Goal: Information Seeking & Learning: Learn about a topic

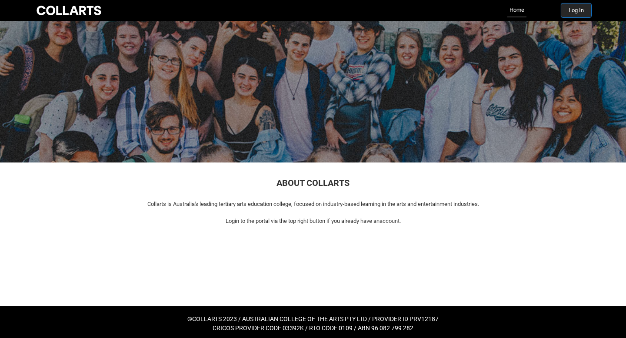
click at [570, 9] on button "Log In" at bounding box center [576, 10] width 30 height 14
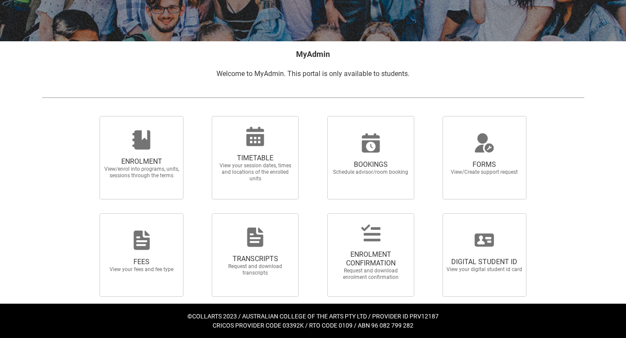
scroll to position [133, 0]
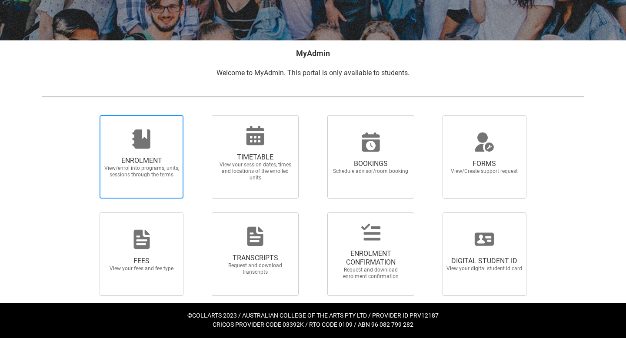
click at [131, 156] on span "ENROLMENT" at bounding box center [141, 160] width 76 height 9
click at [89, 115] on input "ENROLMENT View/enrol into programs, units, sessions through the terms" at bounding box center [89, 115] width 0 height 0
radio input "true"
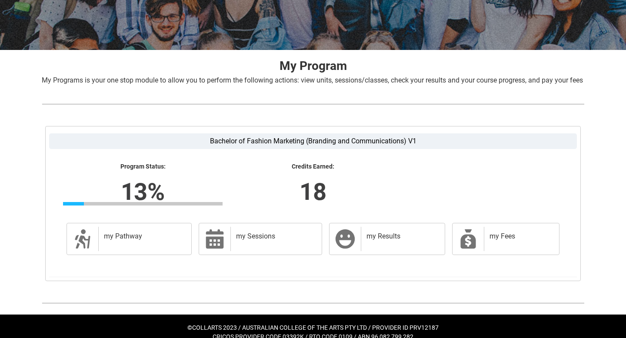
scroll to position [146, 0]
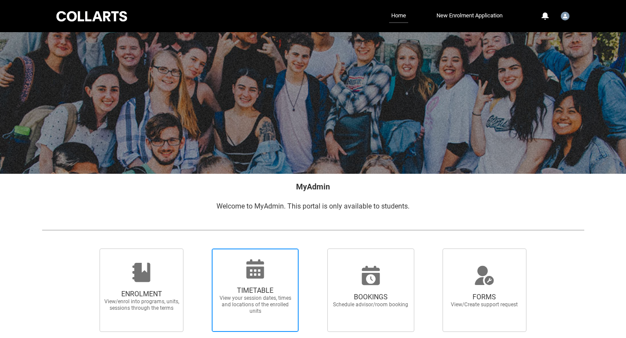
click at [282, 269] on div at bounding box center [254, 269] width 83 height 21
click at [201, 249] on input "TIMETABLE View your session dates, times and locations of the enrolled units" at bounding box center [200, 248] width 0 height 0
radio input "true"
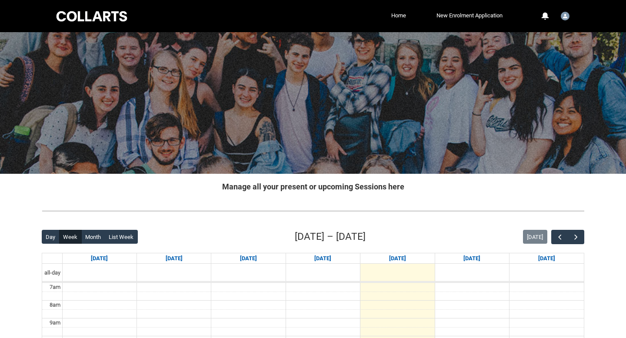
click at [578, 234] on span "button" at bounding box center [575, 237] width 9 height 9
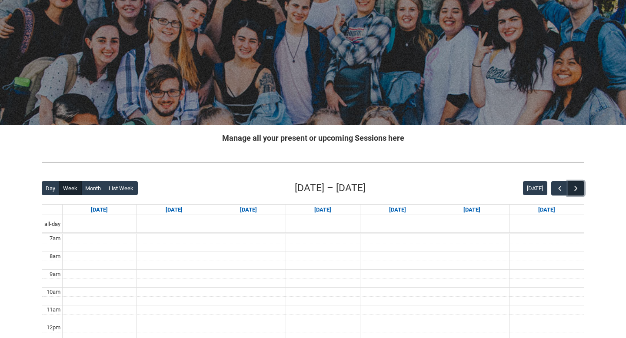
click at [576, 190] on span "button" at bounding box center [575, 188] width 9 height 9
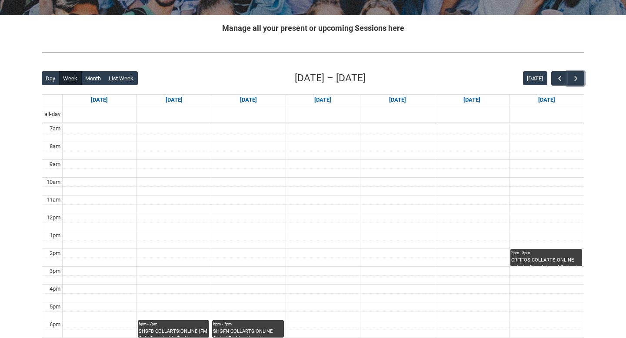
scroll to position [309, 0]
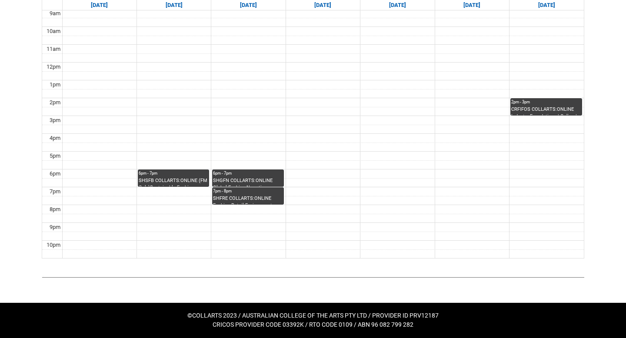
click at [536, 110] on div "CRFIFOS COLLARTS:ONLINE Industry Foundations | Online | [PERSON_NAME]" at bounding box center [546, 111] width 70 height 10
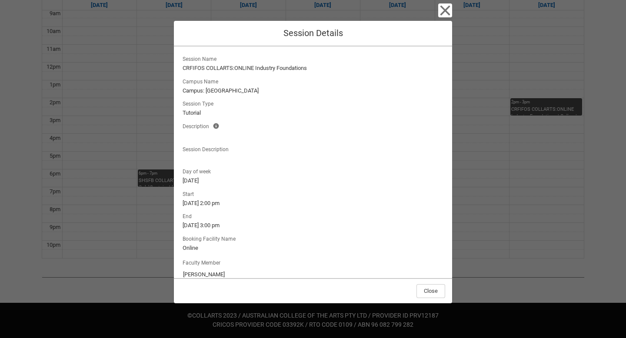
scroll to position [13, 0]
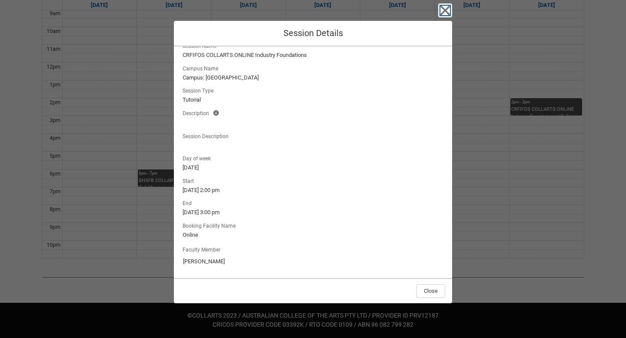
click at [450, 16] on icon "button" at bounding box center [445, 10] width 14 height 14
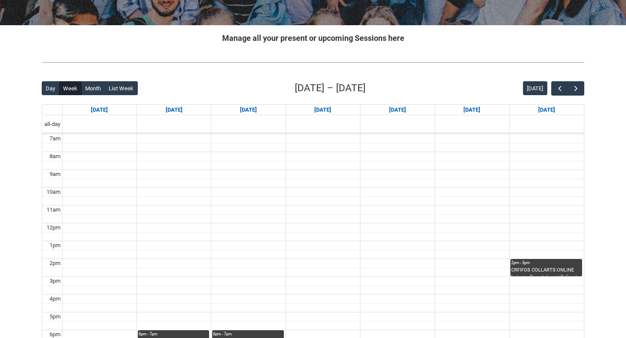
scroll to position [204, 0]
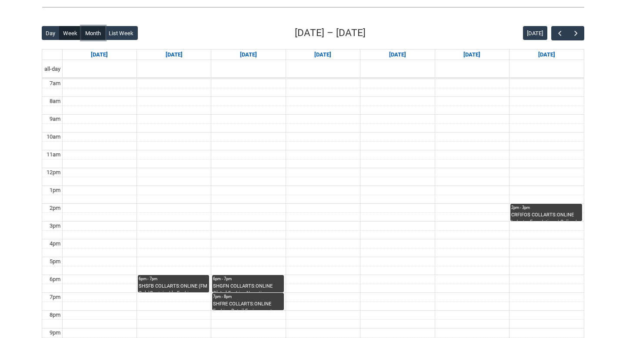
click at [90, 38] on button "Month" at bounding box center [93, 33] width 24 height 14
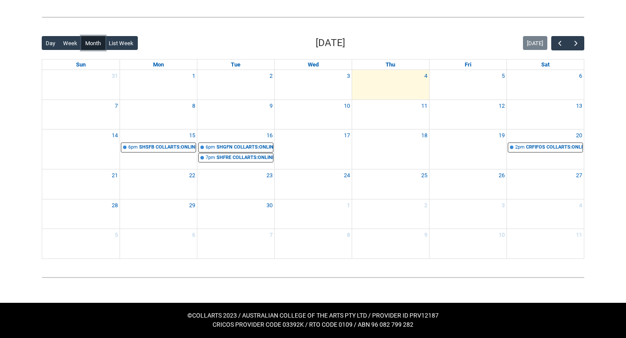
scroll to position [194, 0]
click at [168, 149] on div "SHSFB COLLARTS:ONLINE (FM Only)Sustainable Fashion Business STAGE 1 | Online | …" at bounding box center [167, 147] width 56 height 7
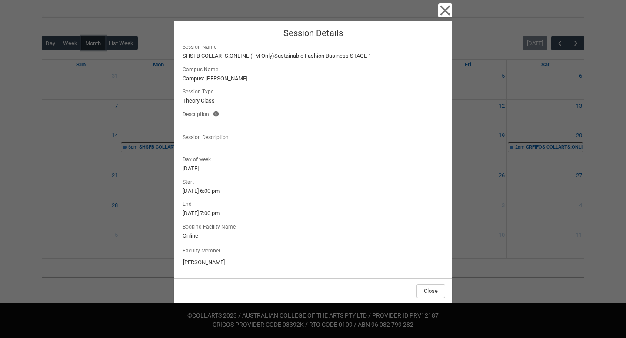
scroll to position [13, 0]
click at [201, 188] on lightning-formatted-text "15/9/2025, 6:00 pm" at bounding box center [313, 190] width 261 height 9
click at [439, 13] on icon "button" at bounding box center [445, 10] width 14 height 14
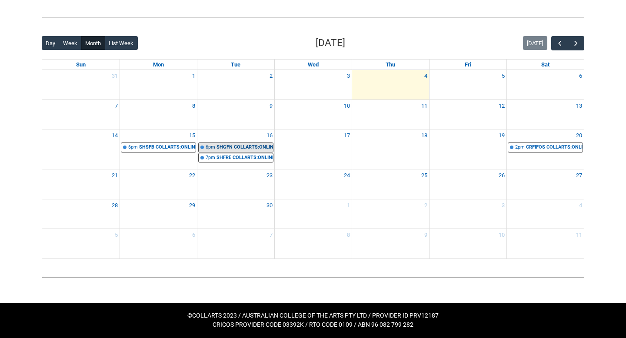
click at [228, 144] on div "SHGFN COLLARTS:ONLINE Global Fashion Narratives STAGE 1 | Online | [PERSON_NAME]" at bounding box center [244, 147] width 56 height 7
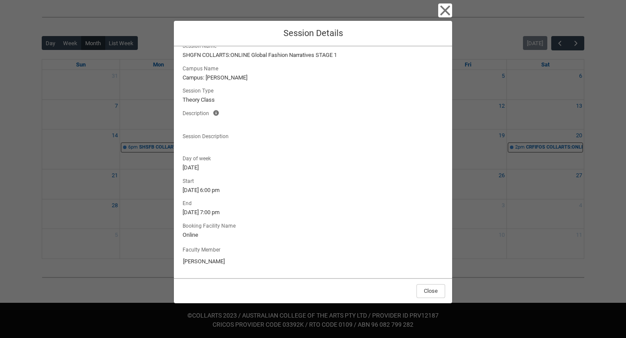
scroll to position [13, 0]
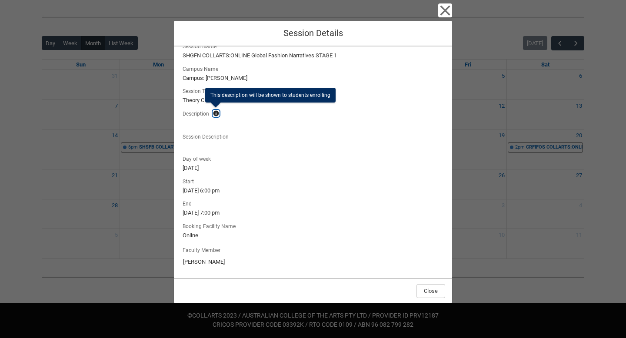
click at [218, 113] on lightning-primitive-icon "button" at bounding box center [216, 113] width 6 height 7
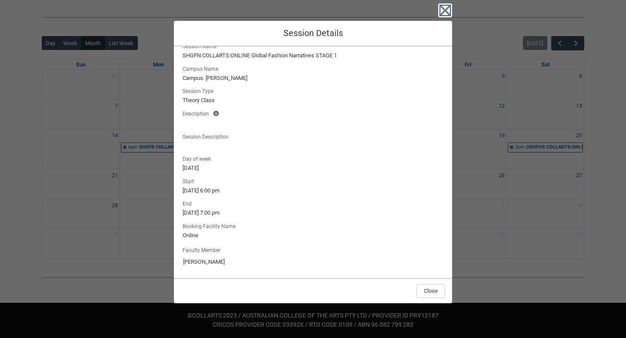
click at [446, 6] on icon "button" at bounding box center [445, 10] width 14 height 14
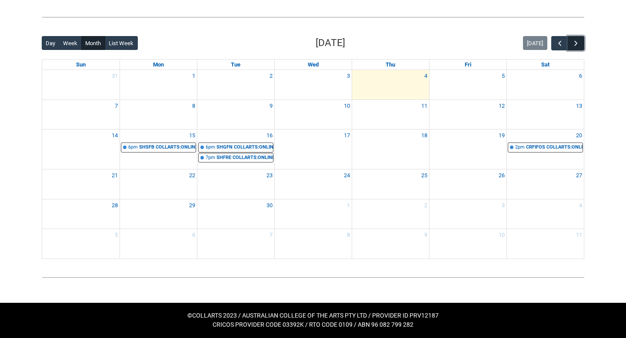
click at [574, 47] on span "button" at bounding box center [575, 43] width 9 height 9
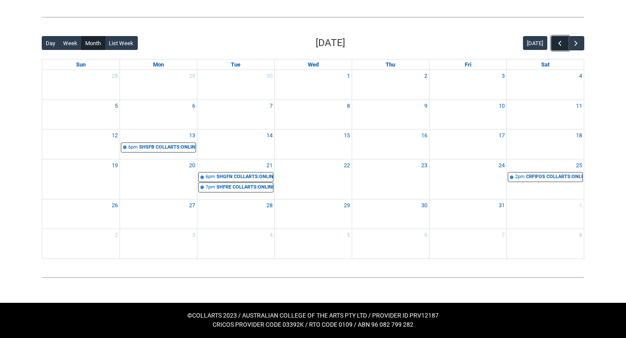
click at [553, 46] on button "button" at bounding box center [559, 43] width 17 height 14
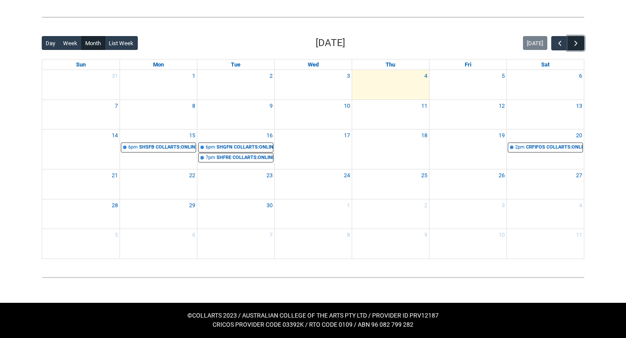
click at [578, 37] on button "button" at bounding box center [576, 43] width 17 height 14
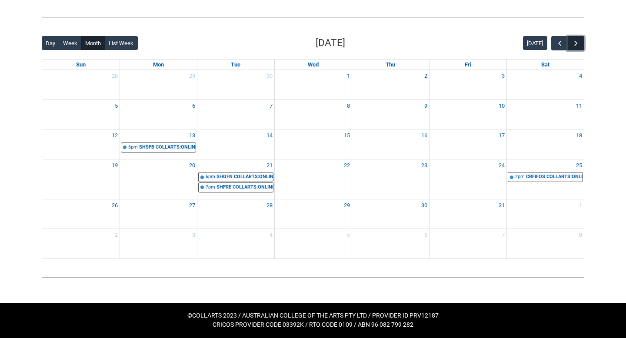
click at [578, 37] on button "button" at bounding box center [576, 43] width 17 height 14
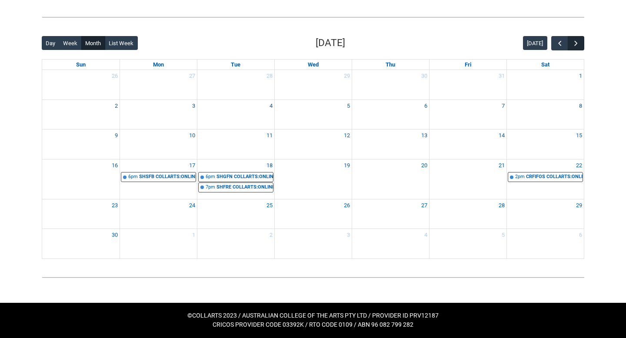
scroll to position [184, 0]
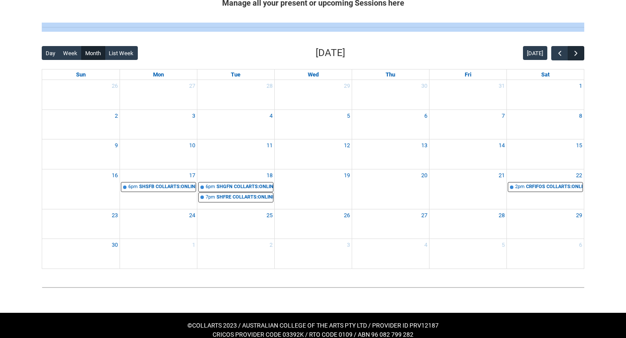
click at [578, 37] on div at bounding box center [313, 27] width 556 height 23
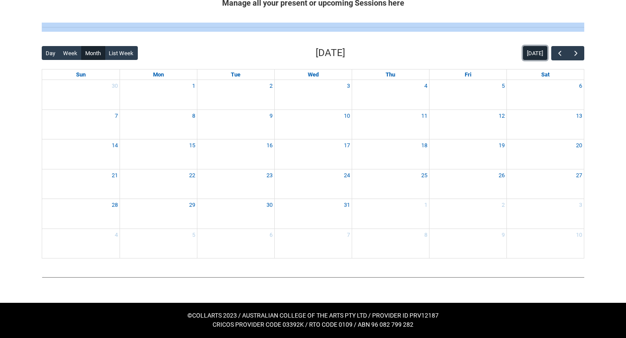
click at [540, 53] on button "[DATE]" at bounding box center [535, 53] width 24 height 14
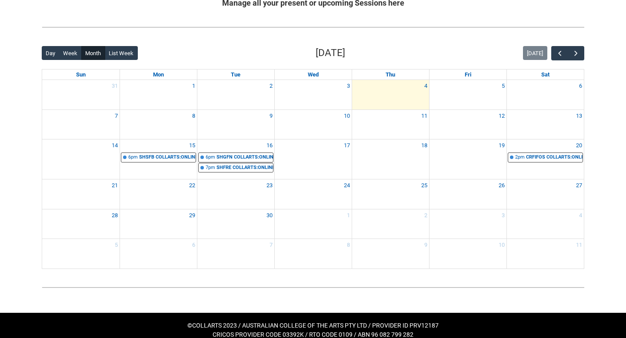
click at [549, 53] on div "[DATE]" at bounding box center [553, 53] width 61 height 14
click at [529, 159] on div "CRFIFOS COLLARTS:ONLINE Industry Foundations | Online | [PERSON_NAME]" at bounding box center [554, 157] width 57 height 7
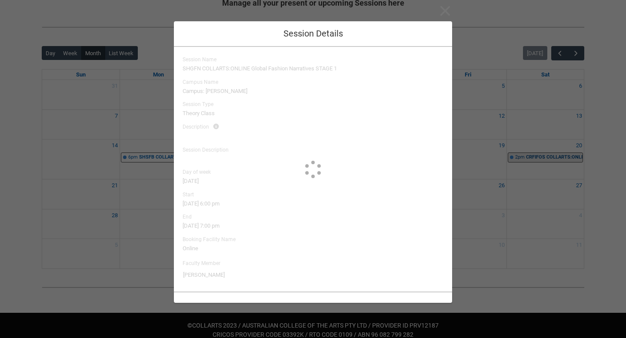
scroll to position [0, 0]
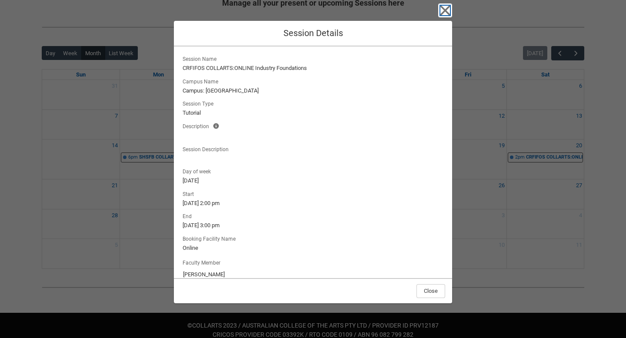
click at [441, 12] on icon "button" at bounding box center [445, 10] width 14 height 14
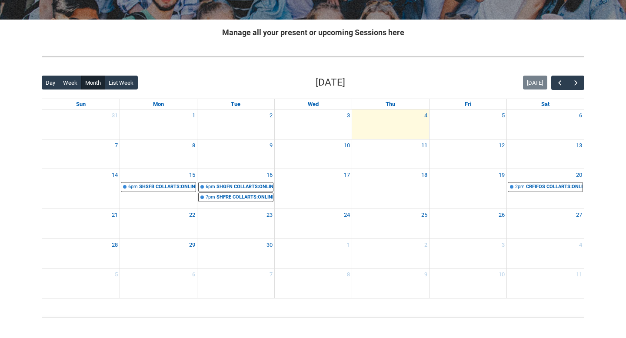
scroll to position [194, 0]
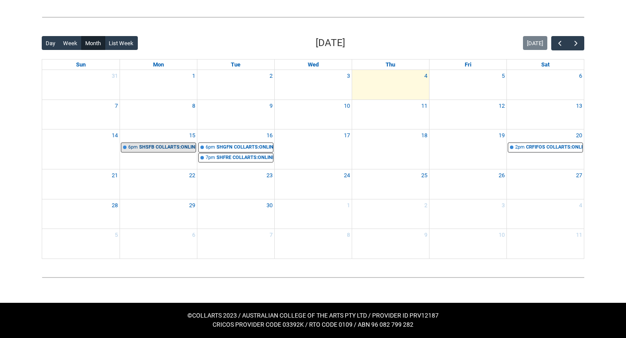
click at [174, 148] on div "SHSFB COLLARTS:ONLINE (FM Only)Sustainable Fashion Business STAGE 1 | Online | …" at bounding box center [167, 147] width 56 height 7
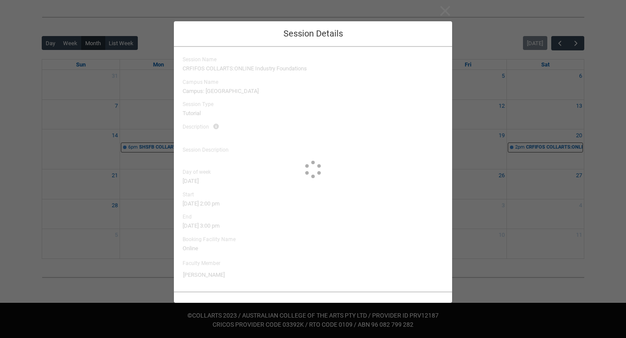
type input "Vonne Yang"
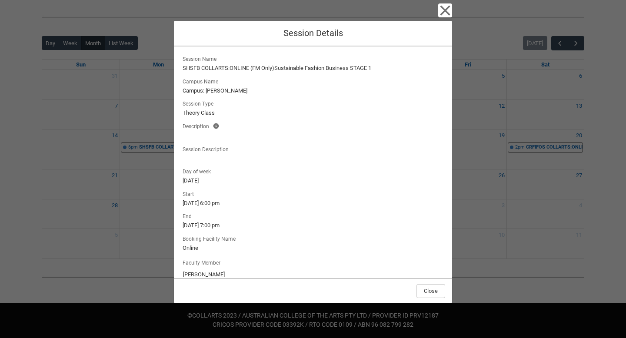
scroll to position [13, 0]
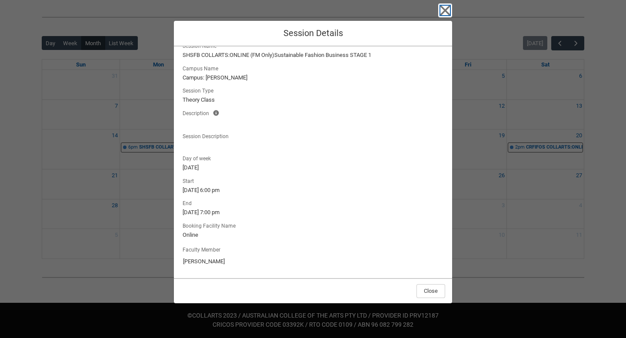
click at [451, 4] on icon "button" at bounding box center [445, 10] width 14 height 14
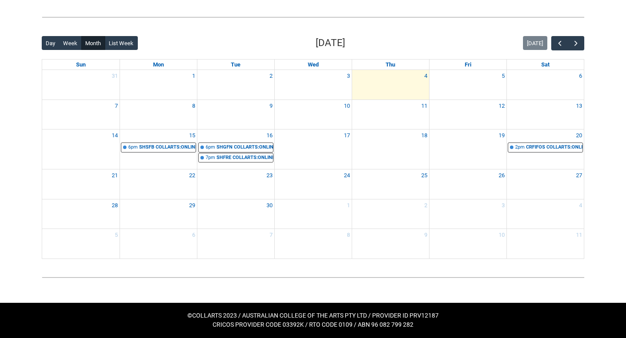
scroll to position [0, 0]
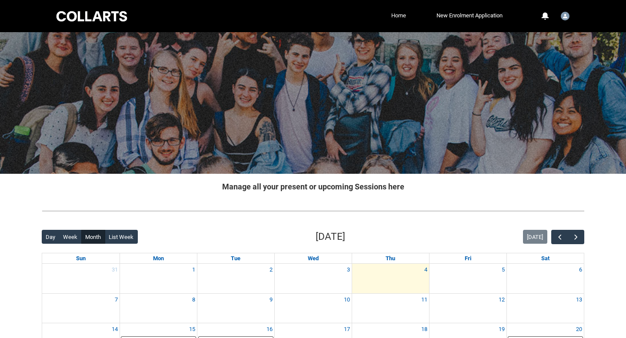
click at [396, 16] on link "Home" at bounding box center [398, 15] width 19 height 13
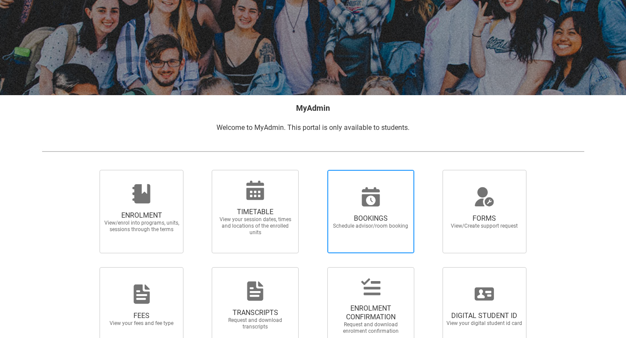
scroll to position [133, 0]
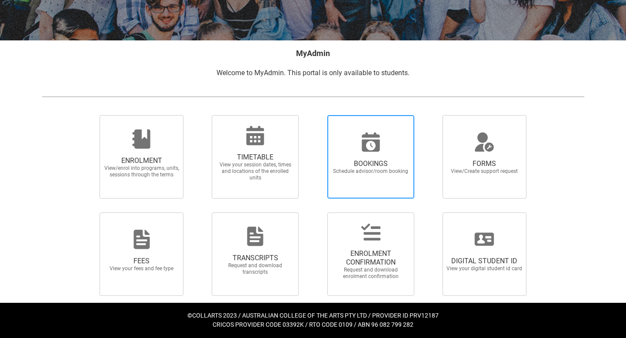
click at [374, 165] on span "BOOKINGS" at bounding box center [370, 163] width 76 height 9
click at [316, 115] on input "BOOKINGS Schedule advisor/room booking" at bounding box center [316, 115] width 0 height 0
radio input "true"
click at [501, 262] on span "DIGITAL STUDENT ID" at bounding box center [484, 261] width 76 height 9
click at [432, 212] on input "DIGITAL STUDENT ID View your digital student id card" at bounding box center [432, 212] width 0 height 0
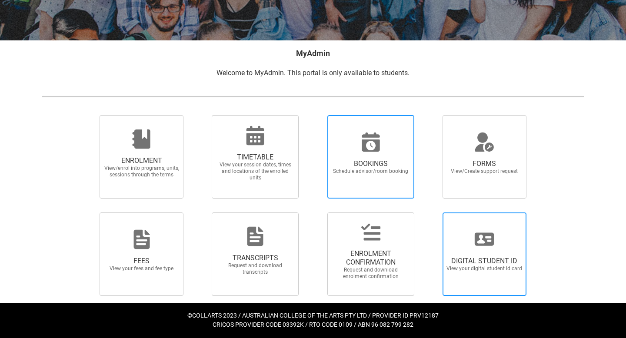
radio input "true"
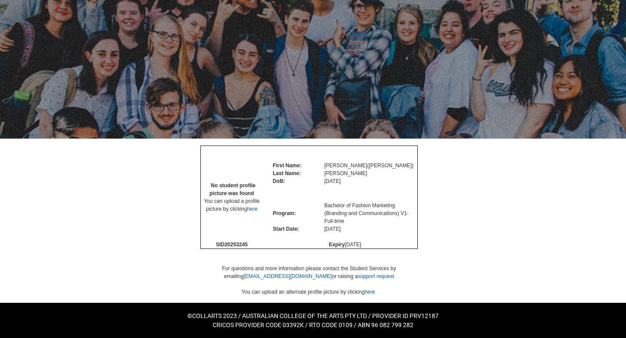
scroll to position [60, 0]
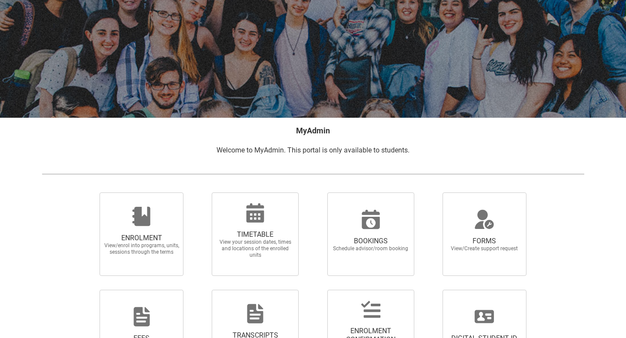
scroll to position [59, 0]
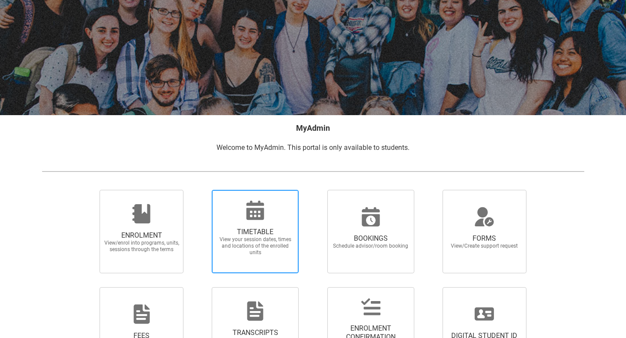
click at [295, 215] on div at bounding box center [254, 210] width 83 height 21
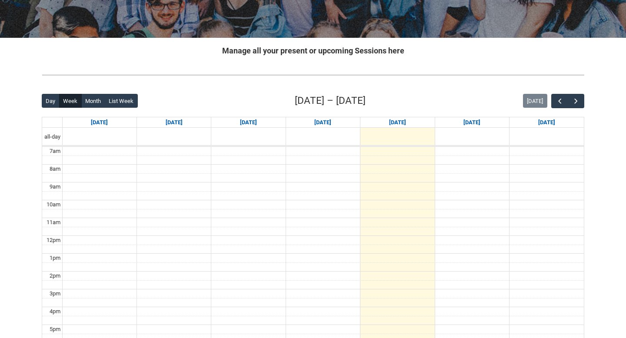
scroll to position [137, 0]
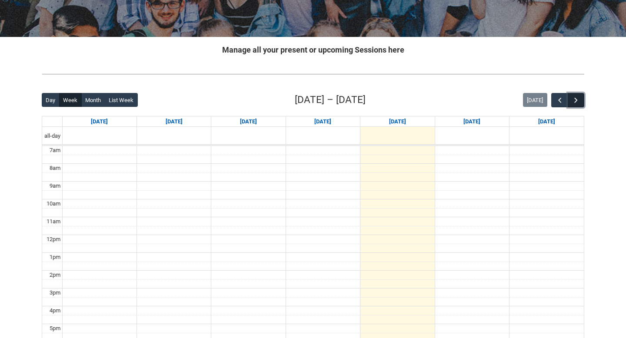
click at [580, 93] on button "button" at bounding box center [576, 100] width 17 height 14
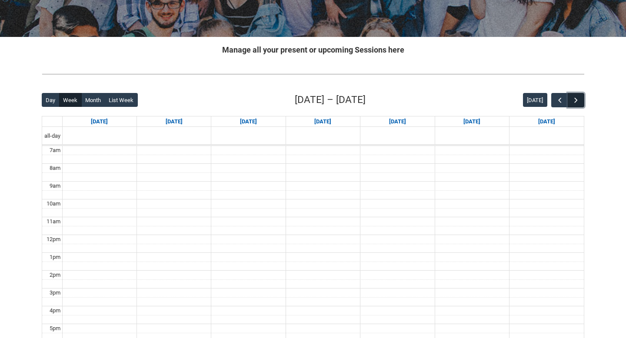
click at [580, 93] on button "button" at bounding box center [576, 100] width 17 height 14
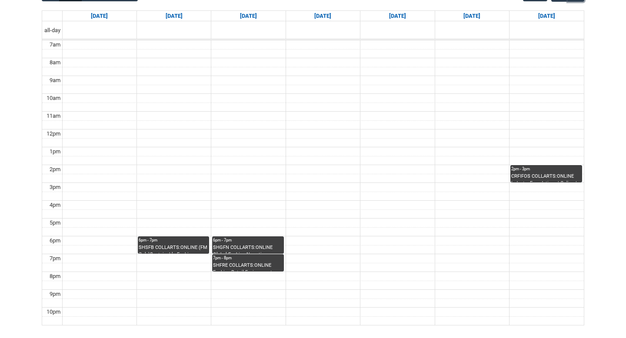
scroll to position [244, 0]
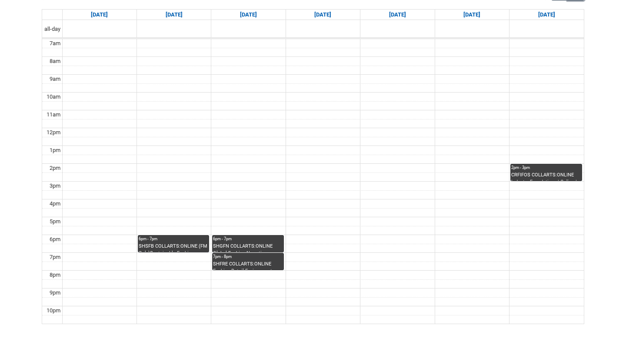
click at [178, 246] on div "SHSFB COLLARTS:ONLINE (FM Only)Sustainable Fashion Business STAGE 1 | Online | …" at bounding box center [174, 248] width 70 height 10
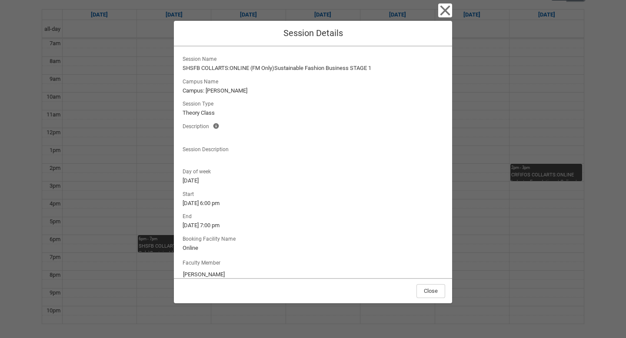
scroll to position [13, 0]
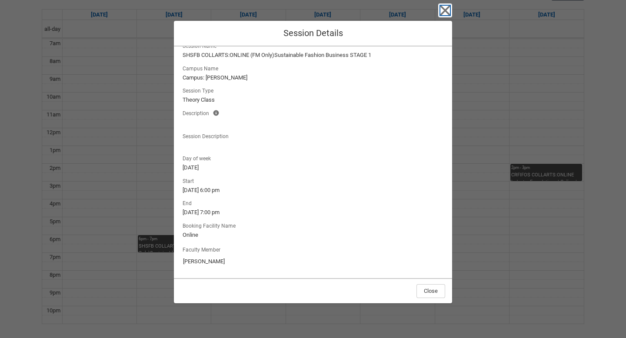
click at [447, 15] on icon "button" at bounding box center [445, 10] width 14 height 14
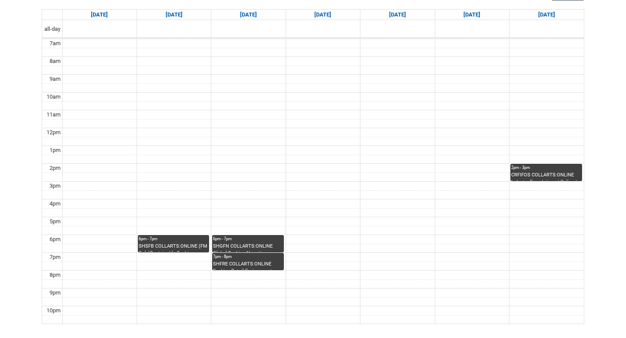
scroll to position [0, 0]
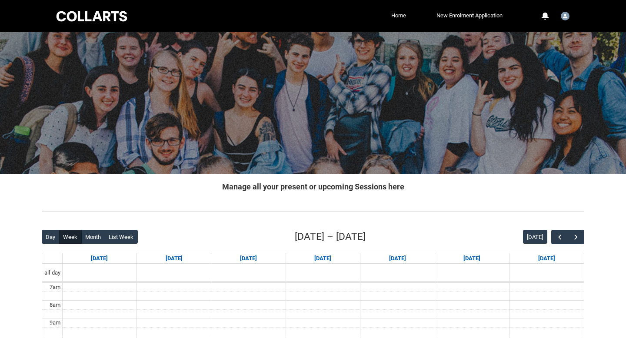
click at [393, 13] on link "Home" at bounding box center [398, 15] width 19 height 13
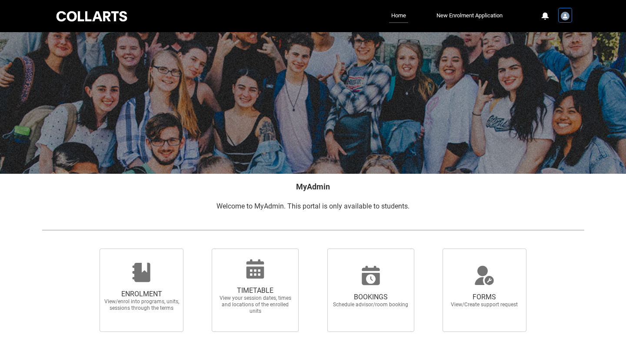
click at [564, 16] on img "User Profile Student.hbryant.20253245" at bounding box center [565, 16] width 9 height 9
click at [547, 32] on link "Profile" at bounding box center [550, 37] width 41 height 15
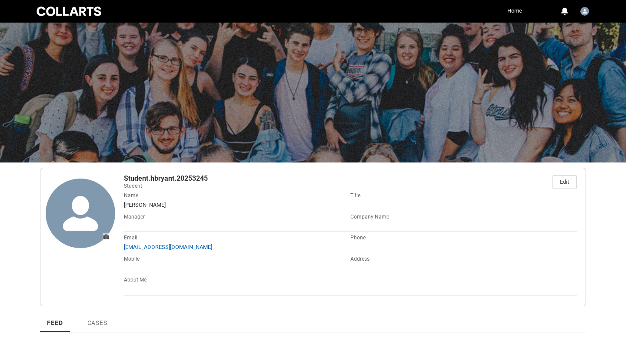
click at [507, 12] on link "Home" at bounding box center [514, 10] width 19 height 13
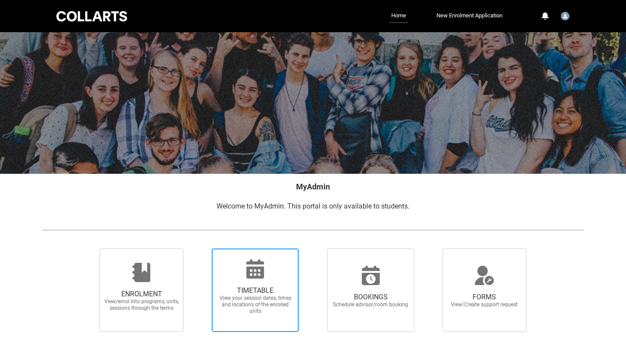
click at [254, 306] on span "View your session dates, times and locations of the enrolled units" at bounding box center [255, 305] width 76 height 20
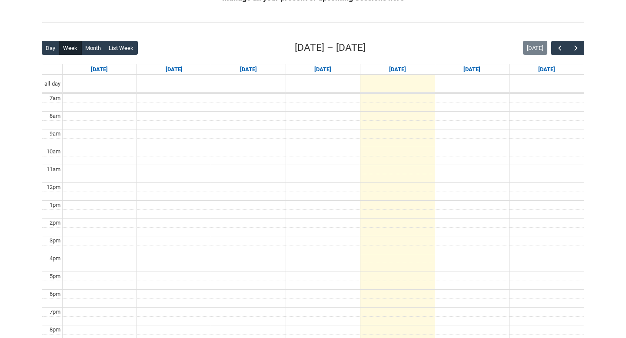
scroll to position [19, 0]
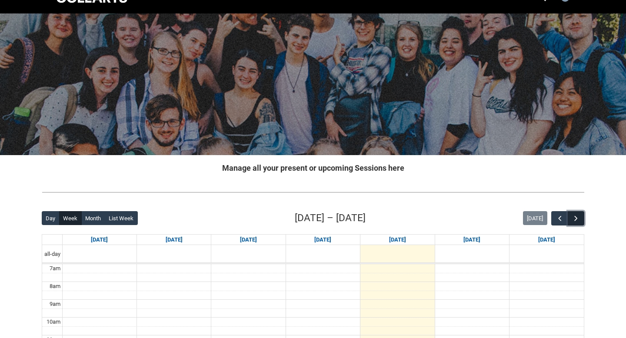
click at [584, 215] on button "button" at bounding box center [576, 218] width 17 height 14
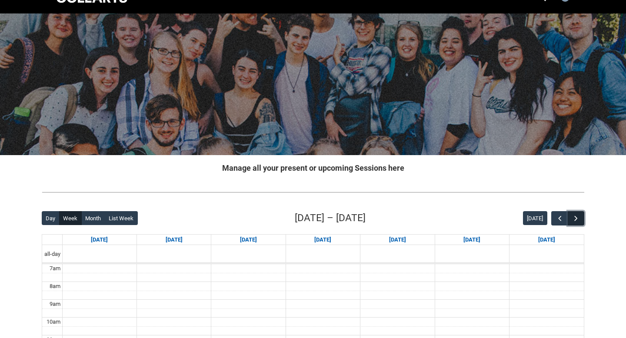
click at [583, 215] on button "button" at bounding box center [576, 218] width 17 height 14
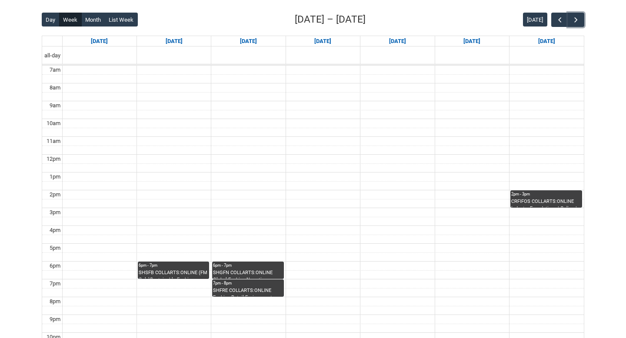
scroll to position [0, 0]
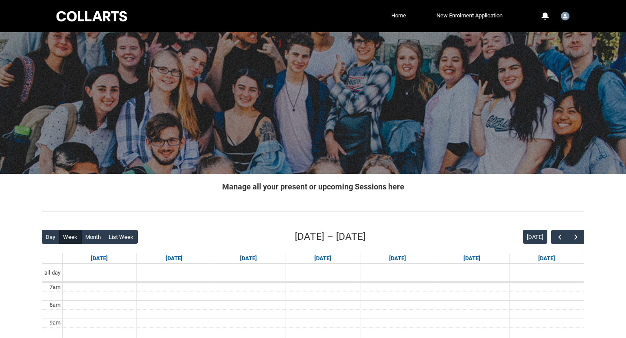
click at [391, 18] on link "Home" at bounding box center [398, 15] width 19 height 13
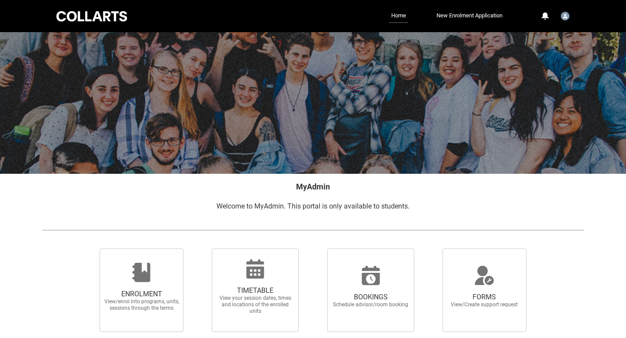
click at [110, 17] on div at bounding box center [92, 16] width 74 height 13
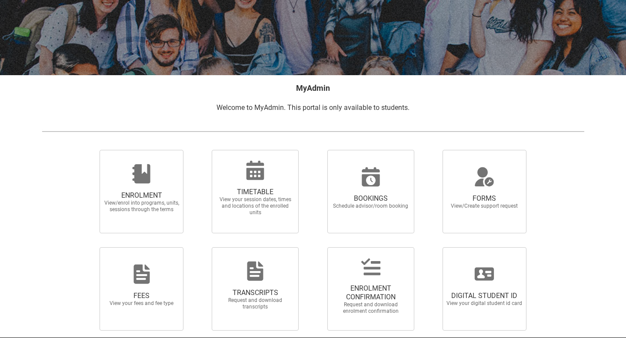
scroll to position [133, 0]
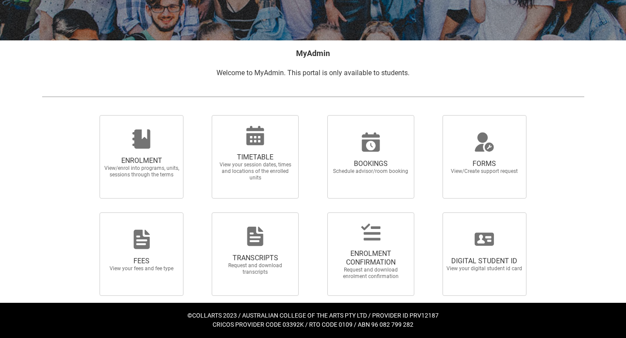
click at [247, 199] on div "TIMETABLE View your session dates, times and locations of the enrolled units" at bounding box center [255, 156] width 116 height 97
click at [242, 190] on span "TIMETABLE View your session dates, times and locations of the enrolled units" at bounding box center [255, 156] width 87 height 83
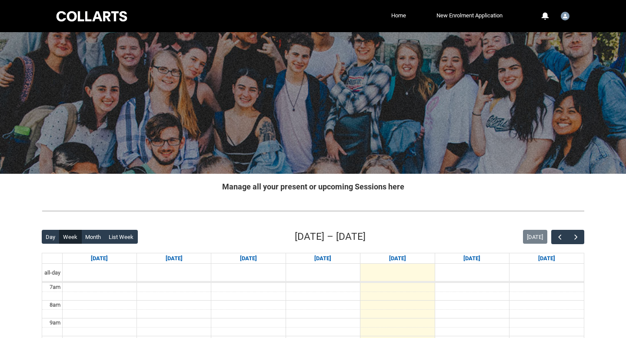
scroll to position [57, 0]
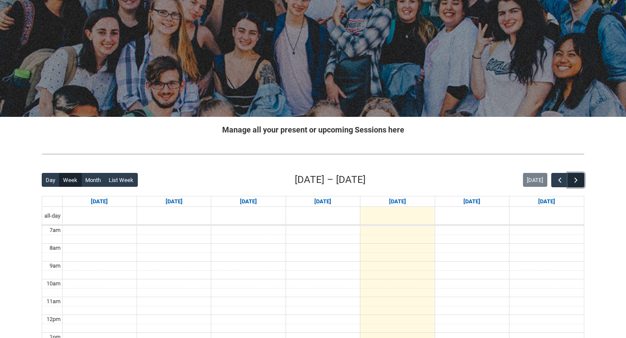
click at [575, 179] on span "button" at bounding box center [575, 180] width 9 height 9
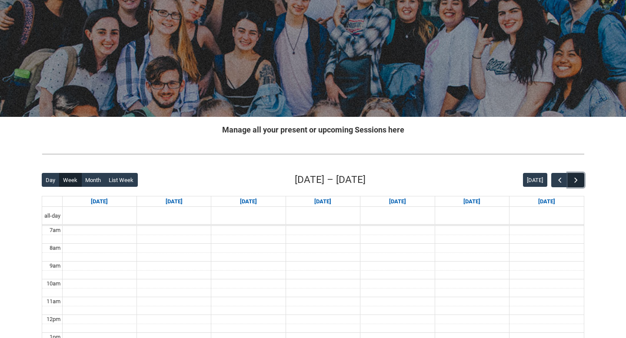
click at [575, 179] on span "button" at bounding box center [575, 180] width 9 height 9
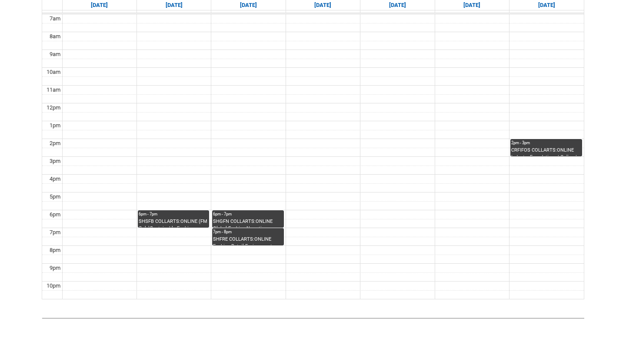
scroll to position [309, 0]
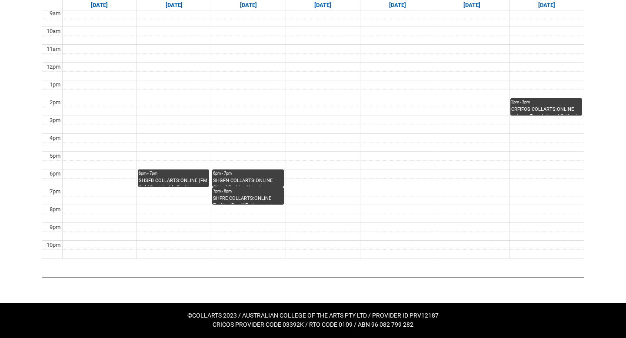
click at [177, 176] on div "6pm - 7pm SHSFB COLLARTS:ONLINE (FM Only)Sustainable Fashion Business STAGE 1 |…" at bounding box center [174, 178] width 70 height 16
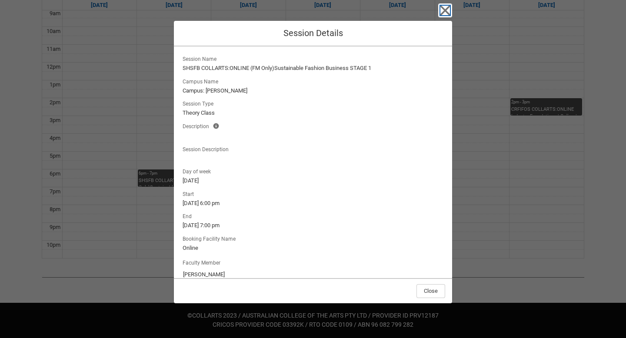
click at [442, 14] on icon "button" at bounding box center [445, 10] width 14 height 14
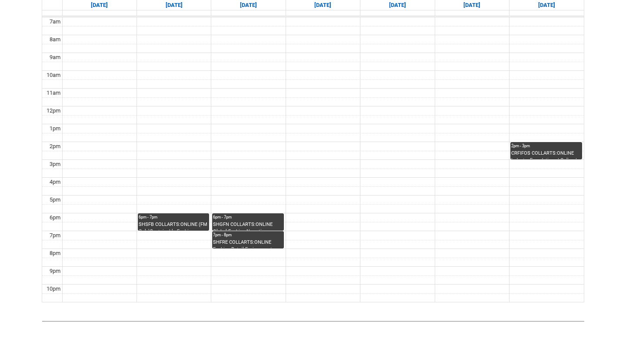
scroll to position [261, 0]
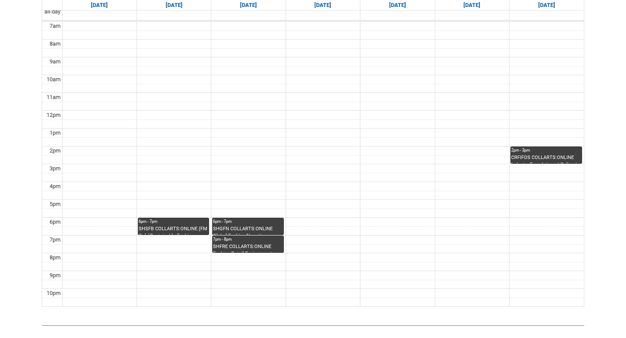
click at [147, 220] on div "6pm - 7pm" at bounding box center [174, 222] width 70 height 6
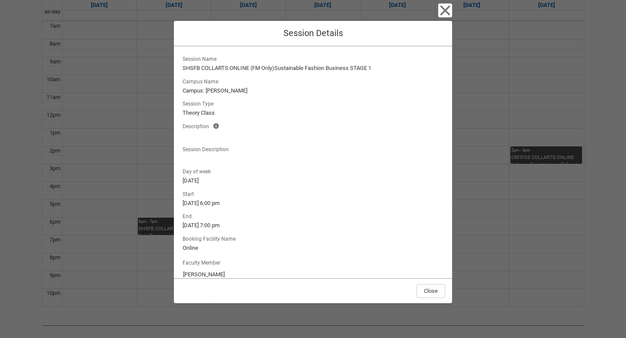
scroll to position [13, 0]
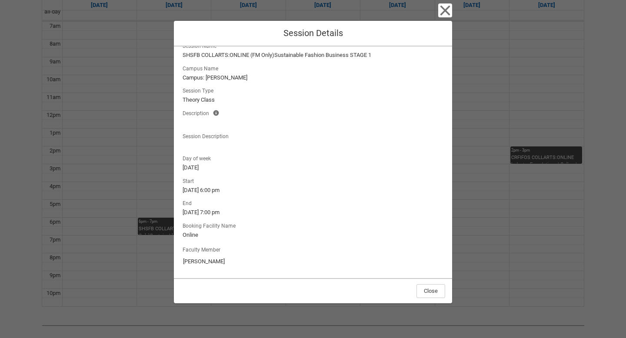
click at [444, 18] on div "Close Session Details Session Name SHSFB COLLARTS:ONLINE (FM Only)Sustainable F…" at bounding box center [313, 169] width 278 height 338
click at [447, 9] on icon "button" at bounding box center [445, 11] width 10 height 10
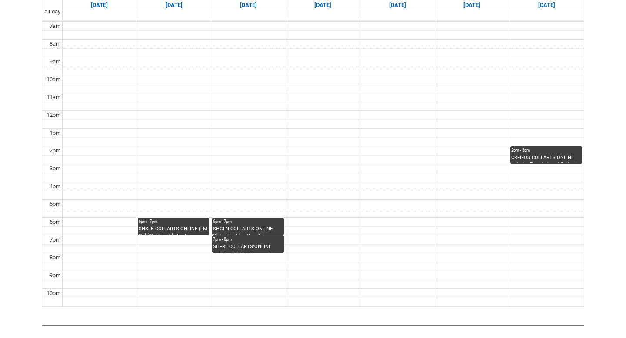
click at [230, 229] on div "SHGFN COLLARTS:ONLINE Global Fashion Narratives STAGE 1 | Online | [PERSON_NAME]" at bounding box center [248, 231] width 70 height 10
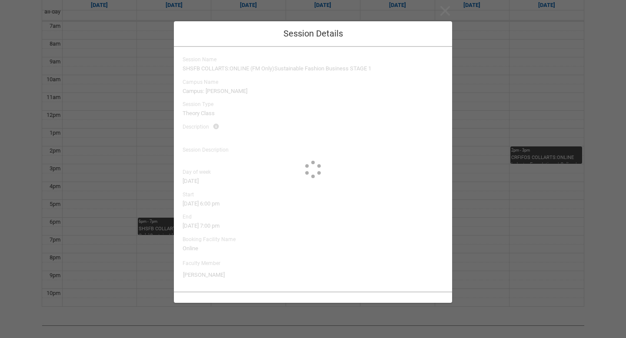
scroll to position [0, 0]
type input "Karen DeVos"
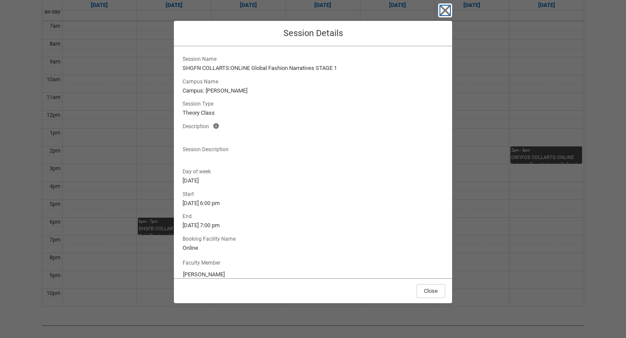
click at [450, 12] on icon "button" at bounding box center [445, 10] width 14 height 14
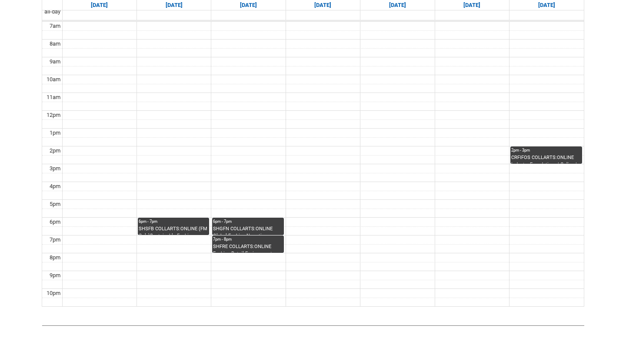
click at [236, 250] on div "SHFRE COLLARTS:ONLINE Fashion Retail Environments STAGE 2 | Online" at bounding box center [248, 248] width 70 height 10
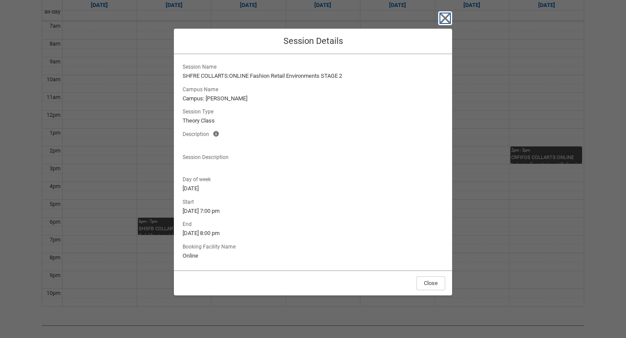
click at [439, 22] on icon "button" at bounding box center [445, 18] width 14 height 14
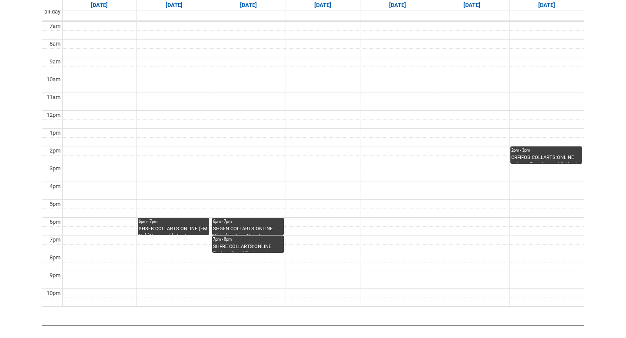
click at [256, 229] on div "SHGFN COLLARTS:ONLINE Global Fashion Narratives STAGE 1 | Online | [PERSON_NAME]" at bounding box center [248, 231] width 70 height 10
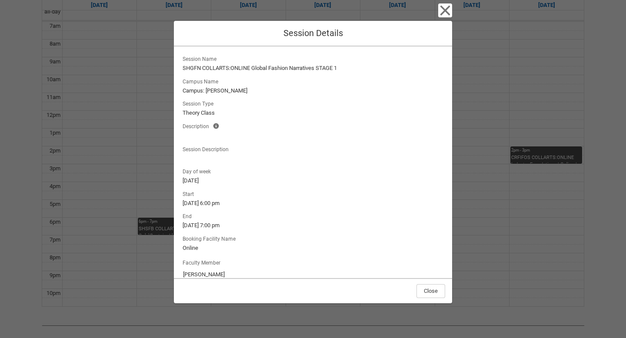
click at [455, 6] on div "Close Session Details Session Name SHGFN COLLARTS:ONLINE Global Fashion Narrati…" at bounding box center [313, 169] width 626 height 338
click at [447, 9] on icon "button" at bounding box center [445, 11] width 10 height 10
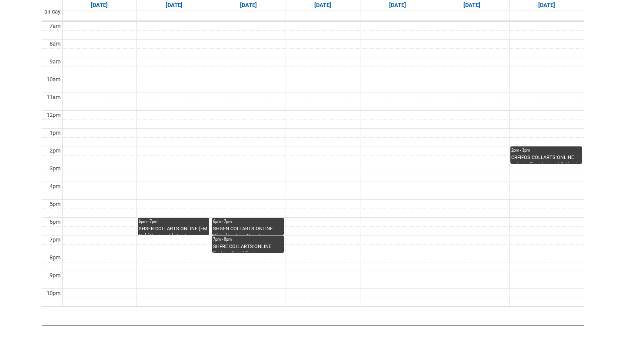
click at [525, 165] on td at bounding box center [322, 168] width 521 height 9
click at [525, 158] on div "CRFIFOS COLLARTS:ONLINE Industry Foundations | Online | [PERSON_NAME]" at bounding box center [546, 159] width 70 height 10
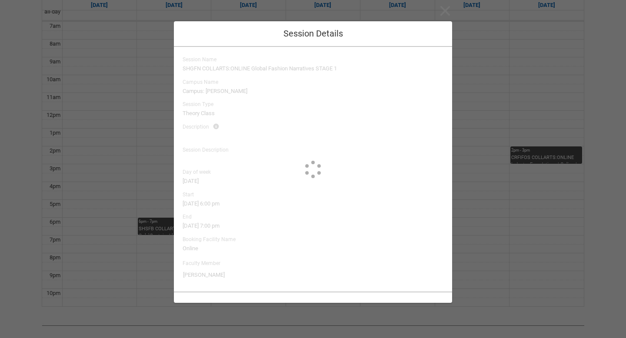
type input "Carus Thompson"
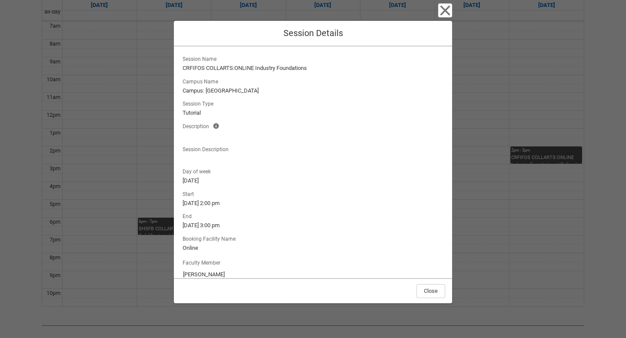
click at [446, 18] on div "Close Session Details Session Name CRFIFOS COLLARTS:ONLINE Industry Foundations…" at bounding box center [313, 169] width 278 height 338
click at [445, 6] on icon "button" at bounding box center [445, 10] width 14 height 14
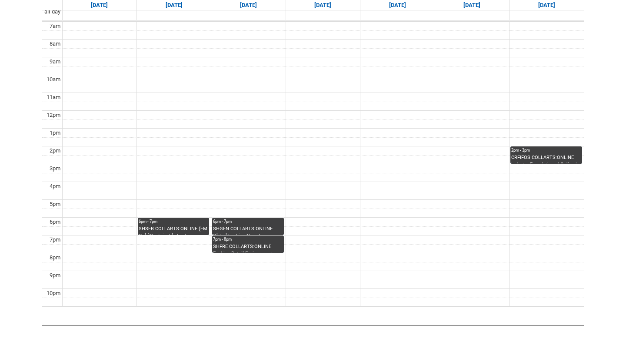
click at [521, 169] on td at bounding box center [322, 168] width 521 height 9
click at [520, 157] on div "CRFIFOS COLLARTS:ONLINE Industry Foundations | Online | [PERSON_NAME]" at bounding box center [546, 159] width 70 height 10
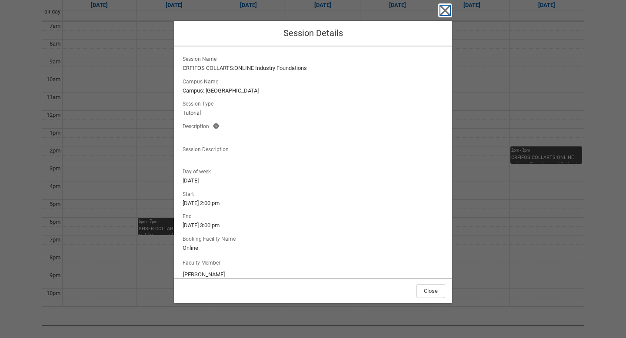
click at [446, 10] on icon "button" at bounding box center [445, 10] width 14 height 14
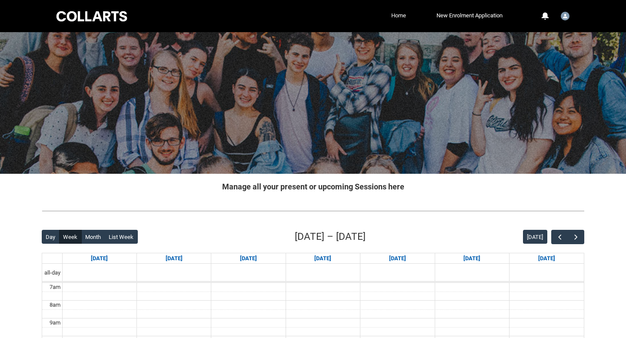
click at [403, 16] on link "Home" at bounding box center [398, 15] width 19 height 13
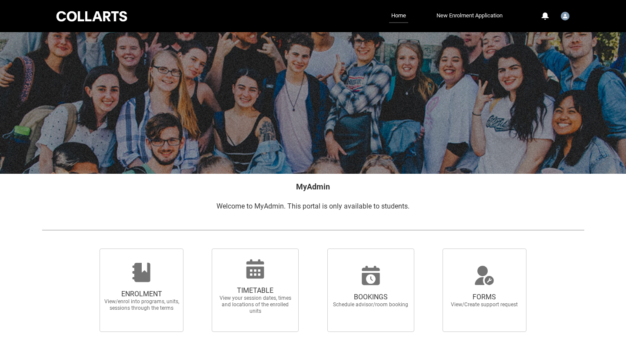
click at [476, 16] on link "New Enrolment Application" at bounding box center [469, 15] width 70 height 13
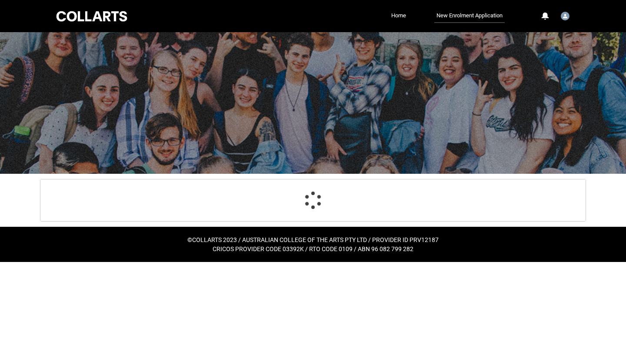
select select "Citizenship.1"
select select "Heard_About_Collarts_Picklist.Word of mouth"
select select "Country_Choice.1101"
select select "P_Contact_Time_Afternoon"
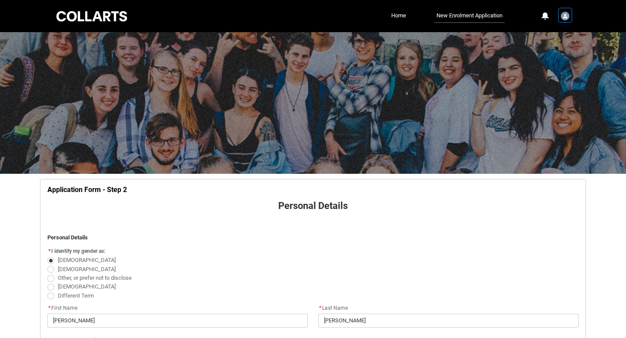
click at [563, 20] on img "User Profile Student.hbryant.20253245" at bounding box center [565, 16] width 9 height 9
click at [550, 33] on link "Profile" at bounding box center [550, 37] width 41 height 15
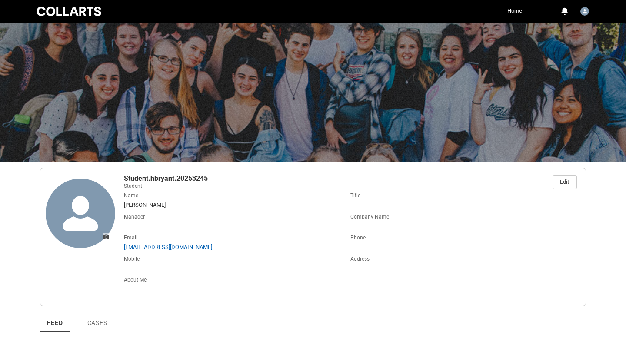
click at [59, 7] on div at bounding box center [69, 11] width 68 height 12
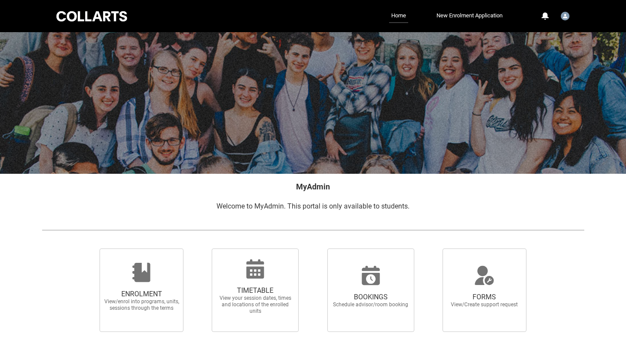
scroll to position [133, 0]
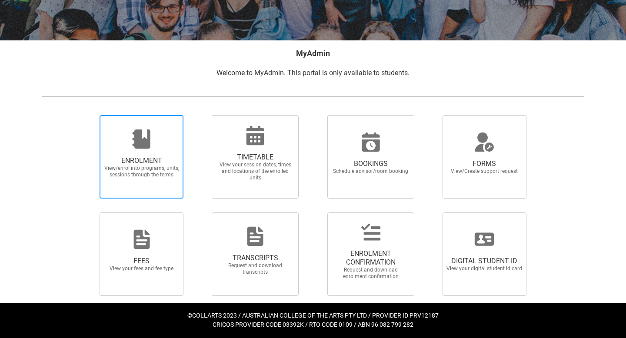
click at [116, 136] on div at bounding box center [141, 139] width 83 height 21
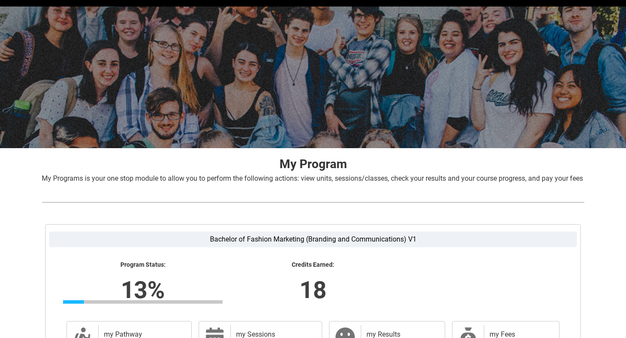
scroll to position [146, 0]
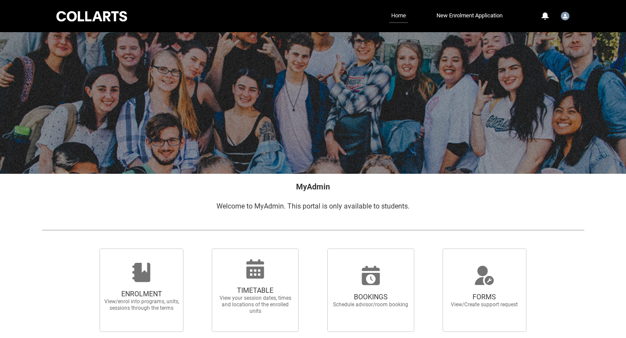
click at [389, 14] on link "Home" at bounding box center [398, 16] width 19 height 14
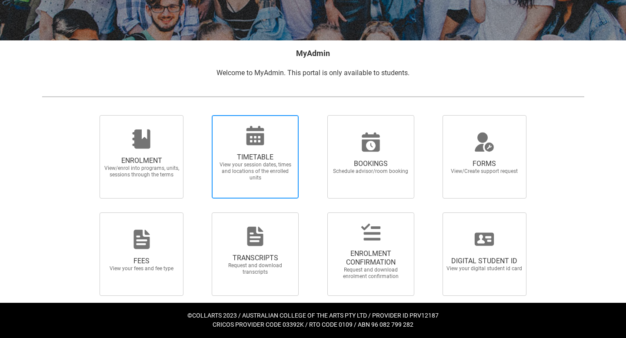
click at [278, 185] on span "TIMETABLE View your session dates, times and locations of the enrolled units" at bounding box center [254, 167] width 83 height 42
click at [201, 115] on input "TIMETABLE View your session dates, times and locations of the enrolled units" at bounding box center [200, 115] width 0 height 0
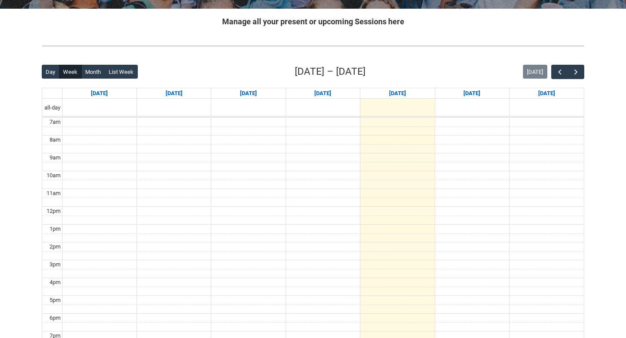
scroll to position [155, 0]
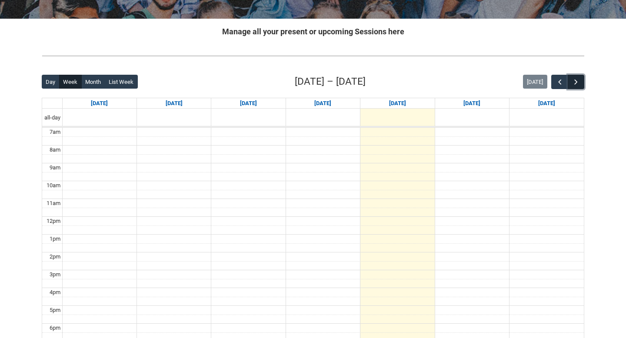
click at [578, 83] on span "button" at bounding box center [575, 82] width 9 height 9
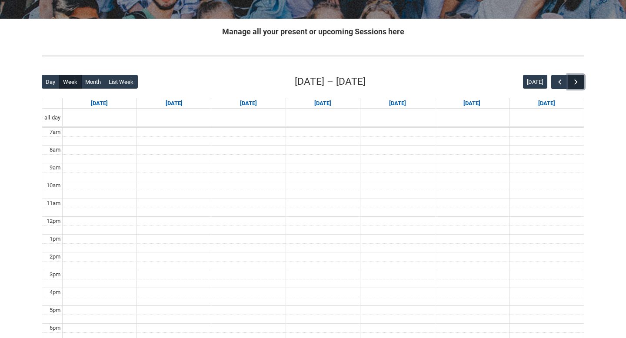
click at [578, 83] on span "button" at bounding box center [575, 82] width 9 height 9
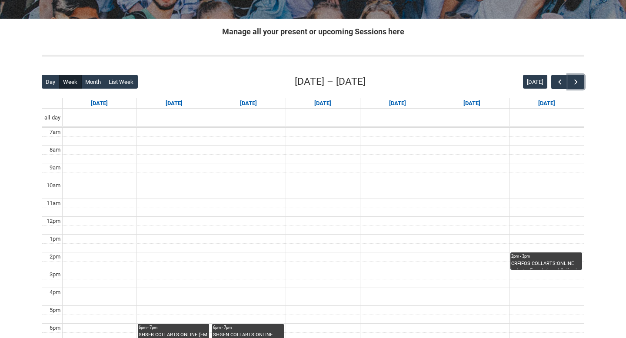
scroll to position [309, 0]
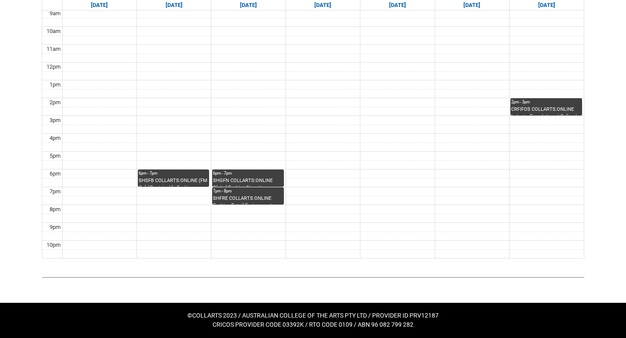
drag, startPoint x: 135, startPoint y: 152, endPoint x: 192, endPoint y: 202, distance: 75.7
click at [192, 202] on tbody "7am 8am 9am 10am 11am 12pm 1pm 2pm 3pm 4pm 5pm 6pm 7pm 8pm 9pm 10pm" at bounding box center [312, 115] width 541 height 285
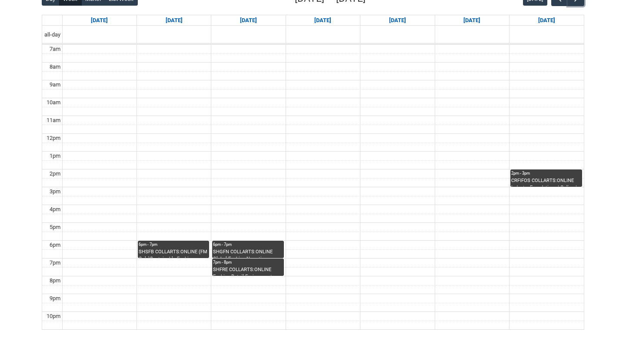
scroll to position [243, 0]
